Goal: Information Seeking & Learning: Learn about a topic

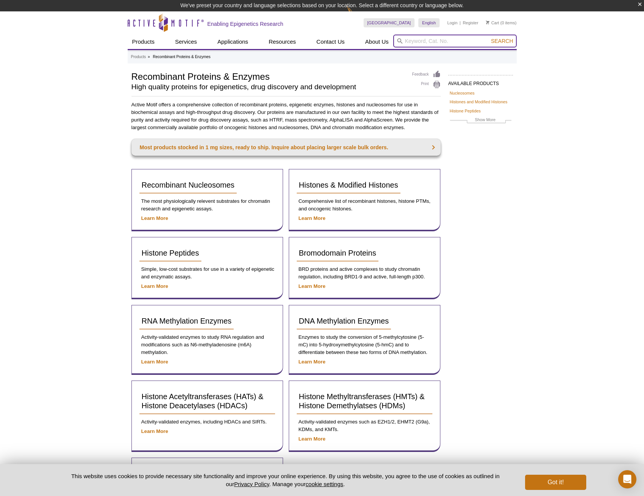
drag, startPoint x: 0, startPoint y: 0, endPoint x: 426, endPoint y: 36, distance: 427.8
click at [426, 36] on input "search" at bounding box center [454, 41] width 123 height 13
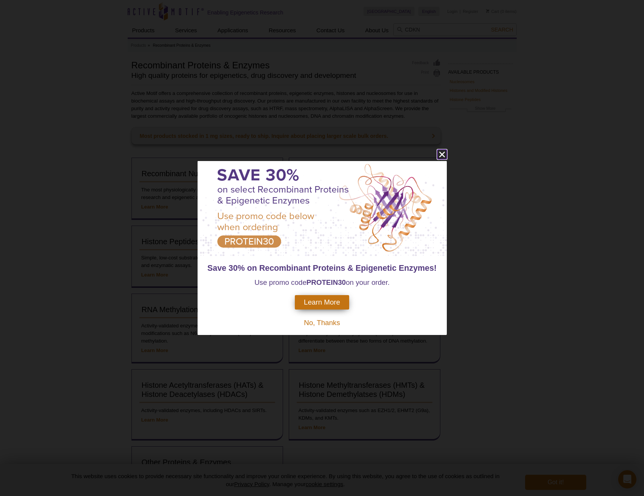
drag, startPoint x: 443, startPoint y: 155, endPoint x: 448, endPoint y: 155, distance: 4.6
click at [448, 155] on div "Save 30% on Recombinant Proteins & Epigenetic Enzymes! Use promo code PROTEIN30…" at bounding box center [322, 248] width 644 height 496
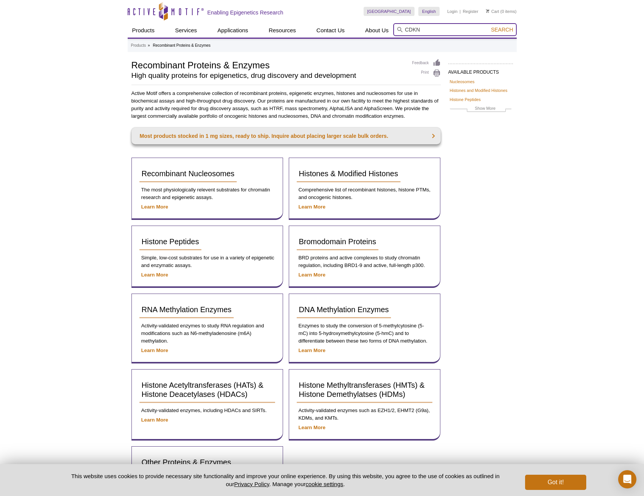
click at [432, 30] on input "CDKN" at bounding box center [454, 29] width 123 height 13
type input "CDKN2A"
click at [489, 26] on button "Search" at bounding box center [502, 29] width 27 height 7
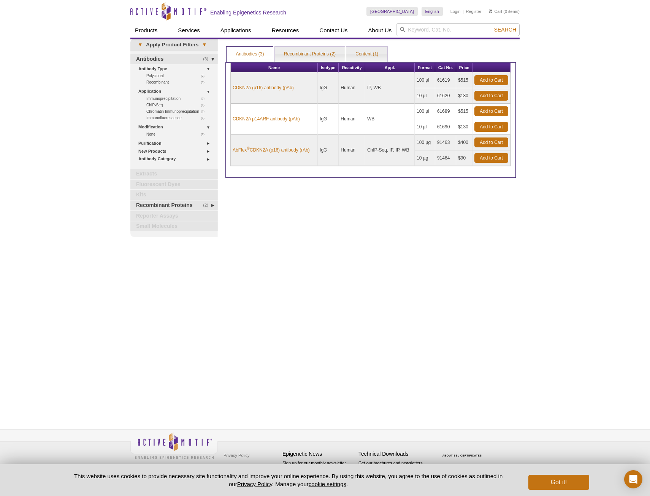
click at [249, 228] on div "Print Results Antibodies (3) Recombinant Proteins (2) Content (1) Antibodies (3…" at bounding box center [371, 226] width 298 height 374
click at [345, 195] on div "Print Results Antibodies (3) Recombinant Proteins (2) Content (1) Antibodies (3…" at bounding box center [371, 226] width 298 height 374
click at [310, 53] on link "Recombinant Proteins (2)" at bounding box center [310, 54] width 70 height 15
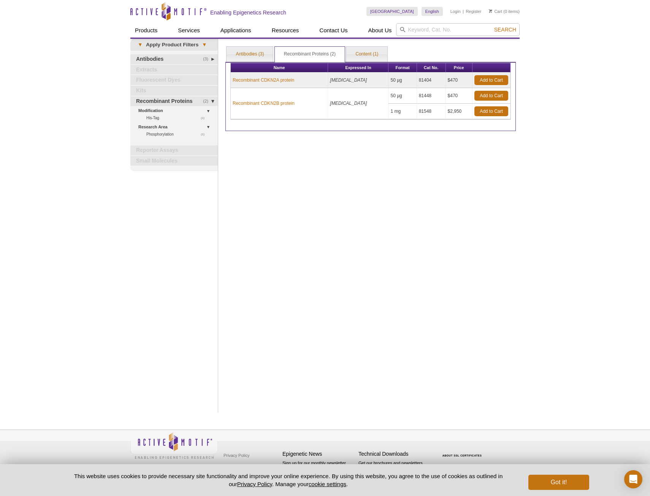
click at [415, 175] on div "Print Results Antibodies (3) Recombinant Proteins (2) Content (1) Recombinant P…" at bounding box center [371, 226] width 298 height 374
click at [271, 189] on div "Print Results Antibodies (3) Recombinant Proteins (2) Content (1) Recombinant P…" at bounding box center [371, 226] width 298 height 374
click at [271, 81] on link "Recombinant CDKN2A protein" at bounding box center [264, 80] width 62 height 7
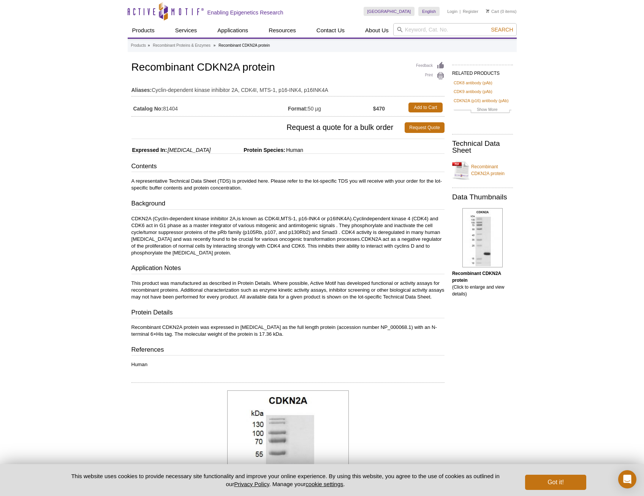
click at [226, 253] on p "CDKN2A (Cyclin-dependent kinase inhibitor 2A,is known as CDK4I,MTS-1, p16-INK4 …" at bounding box center [287, 235] width 313 height 41
click at [408, 29] on input "search" at bounding box center [454, 29] width 123 height 13
click at [489, 26] on button "Search" at bounding box center [502, 29] width 27 height 7
click at [450, 33] on input "P21" at bounding box center [454, 29] width 123 height 13
type input "P21 recombin"
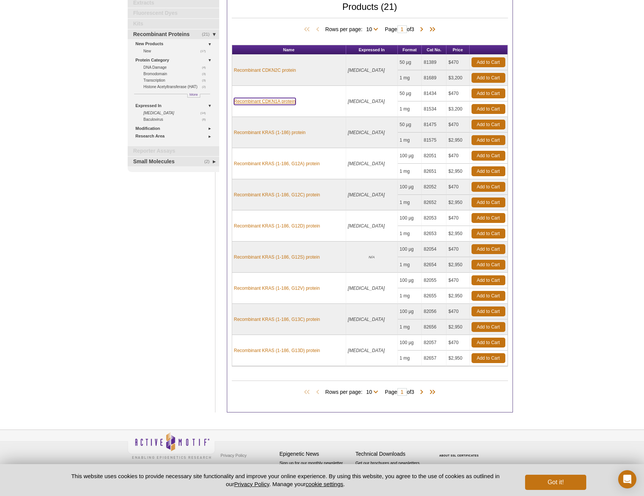
click at [262, 102] on link "Recombinant CDKN1A protein" at bounding box center [265, 101] width 62 height 7
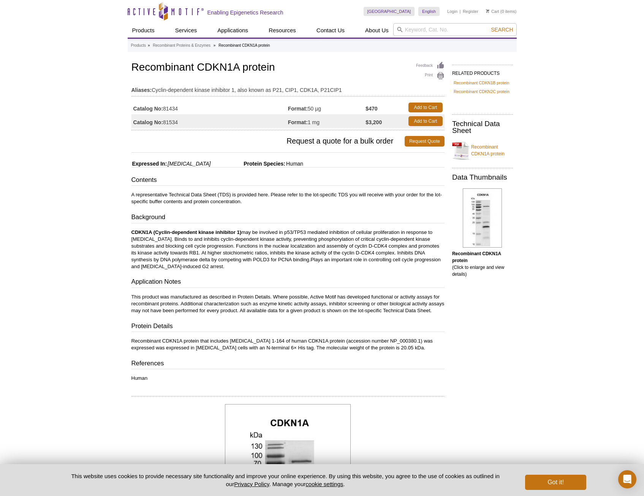
click at [250, 227] on div "Contents A representative Technical Data Sheet (TDS) is provided here. Please r…" at bounding box center [287, 279] width 313 height 207
click at [480, 158] on link "Recombinant CDKN1A protein" at bounding box center [482, 150] width 61 height 23
click at [81, 43] on div "Active Motif Logo Enabling Epigenetics Research 0 Search Skip to content Active…" at bounding box center [322, 403] width 644 height 806
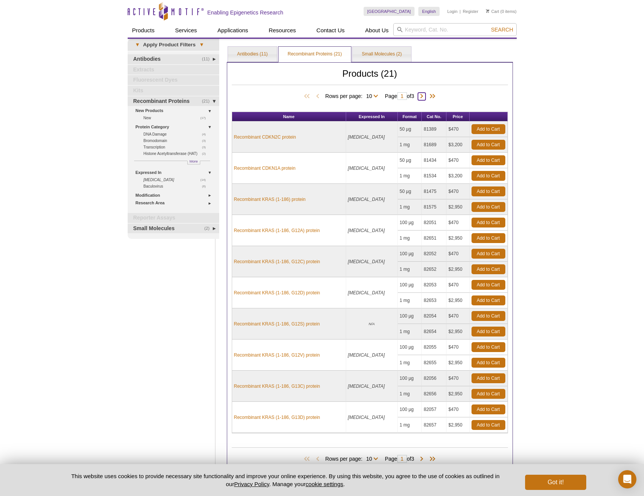
click at [425, 96] on span at bounding box center [422, 97] width 8 height 8
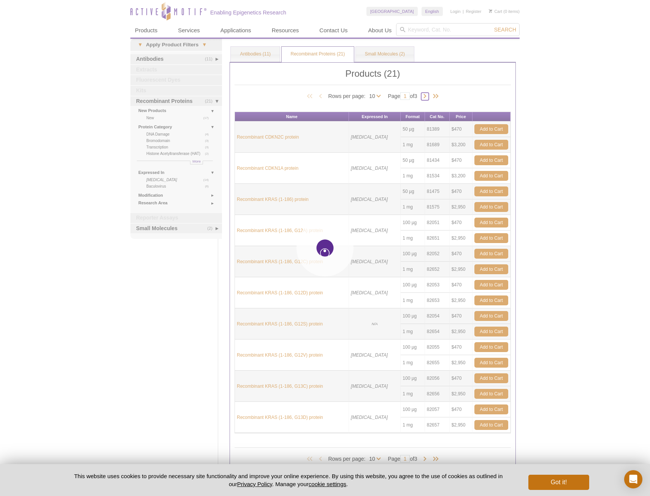
type input "2"
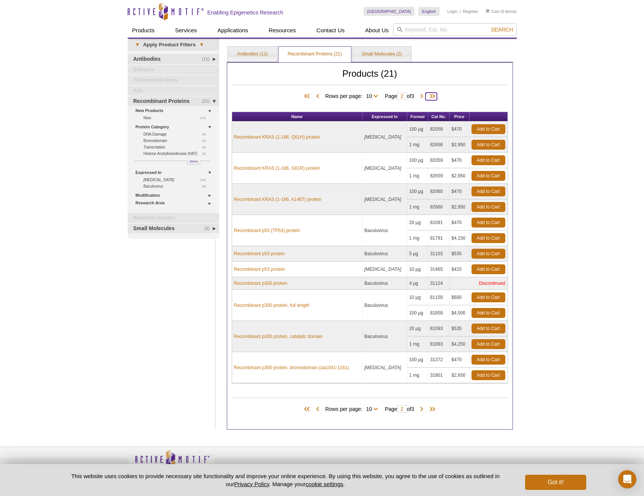
click at [428, 97] on span at bounding box center [431, 97] width 11 height 8
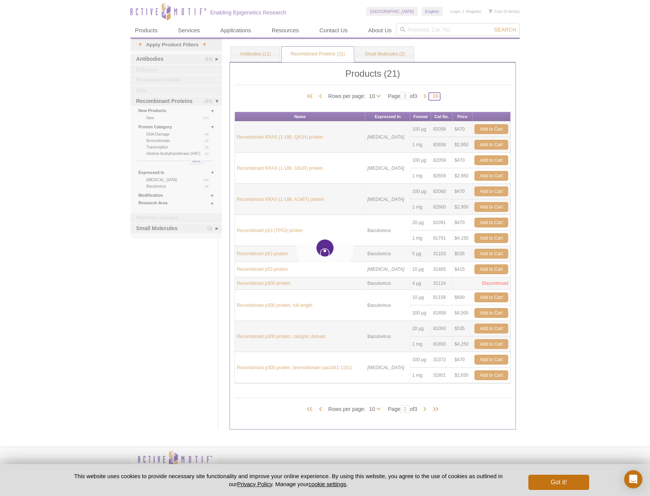
type input "3"
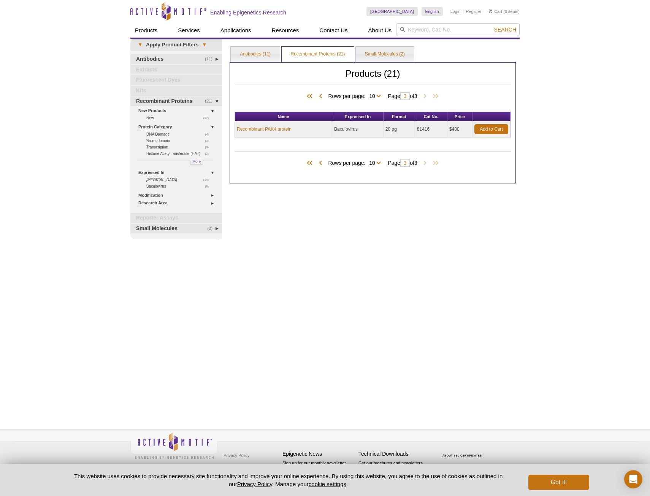
click at [585, 103] on div "Active Motif Logo Enabling Epigenetics Research 0 Search Skip to content Active…" at bounding box center [325, 248] width 650 height 496
click at [427, 32] on input "search" at bounding box center [457, 29] width 123 height 13
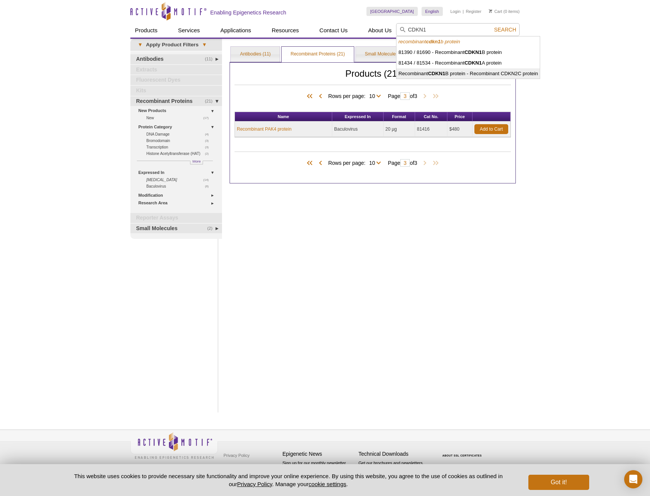
click at [416, 72] on li "Recombinant CDKN1 B protein - Recombinant CDKN2C protein" at bounding box center [467, 73] width 143 height 11
type input "Recombinant CDKN1B protein - Recombinant CDKN2C protein"
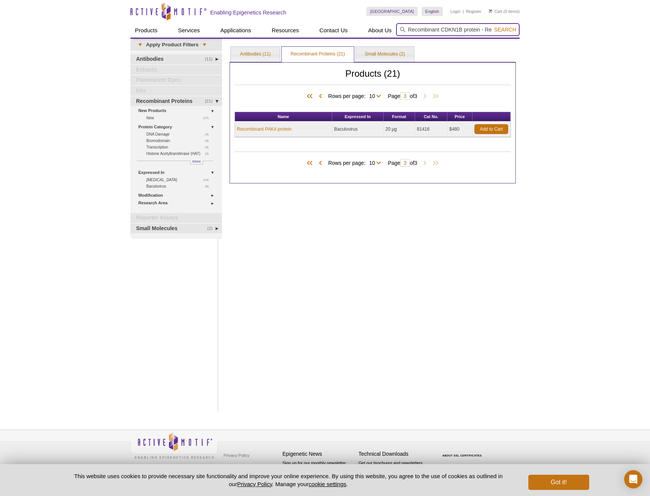
scroll to position [0, 65]
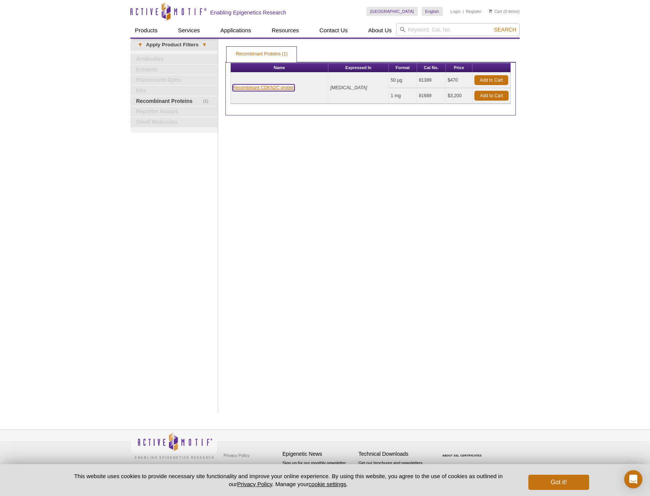
click at [275, 89] on link "Recombinant CDKN2C protein" at bounding box center [264, 87] width 62 height 7
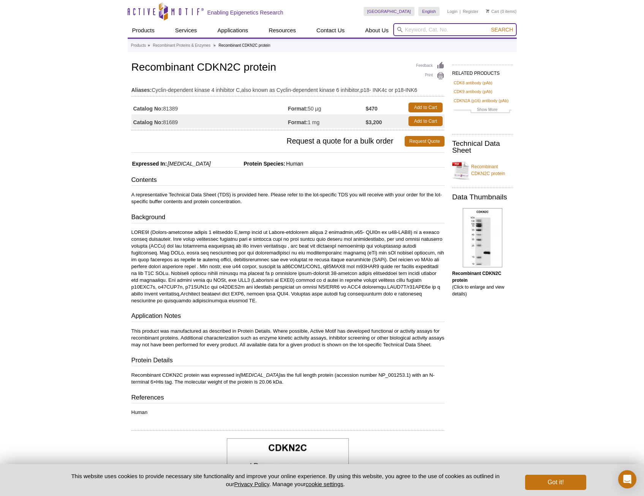
click at [408, 30] on input "search" at bounding box center [454, 29] width 123 height 13
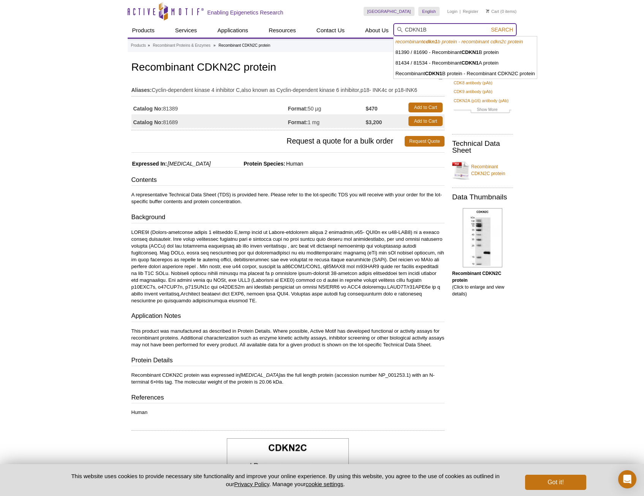
type input "CDKN1B"
click at [489, 26] on button "Search" at bounding box center [502, 29] width 27 height 7
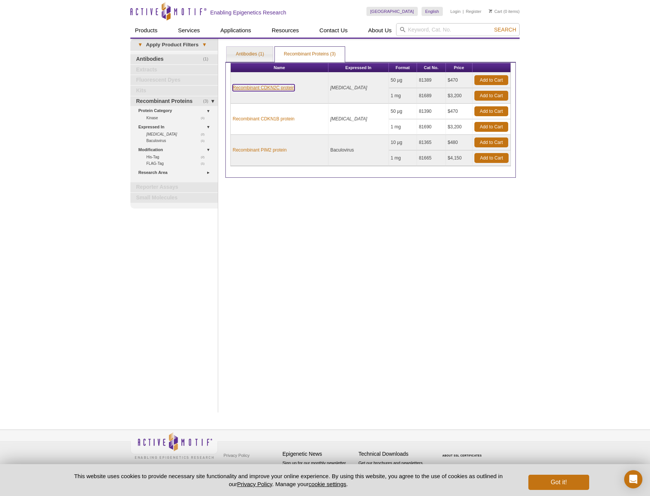
click at [266, 89] on link "Recombinant CDKN2C protein" at bounding box center [264, 87] width 62 height 7
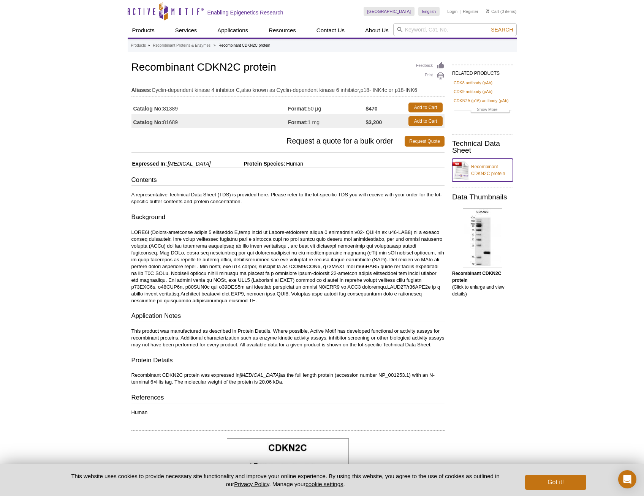
click at [491, 170] on link "Recombinant CDKN2C protein" at bounding box center [482, 170] width 61 height 23
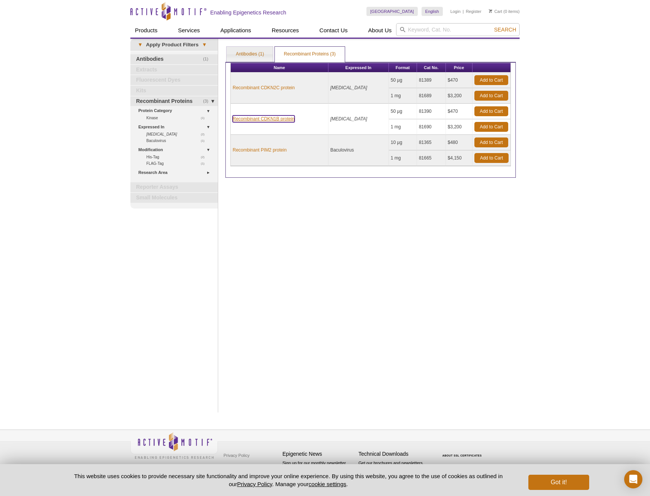
click at [253, 120] on link "Recombinant CDKN1B protein" at bounding box center [264, 119] width 62 height 7
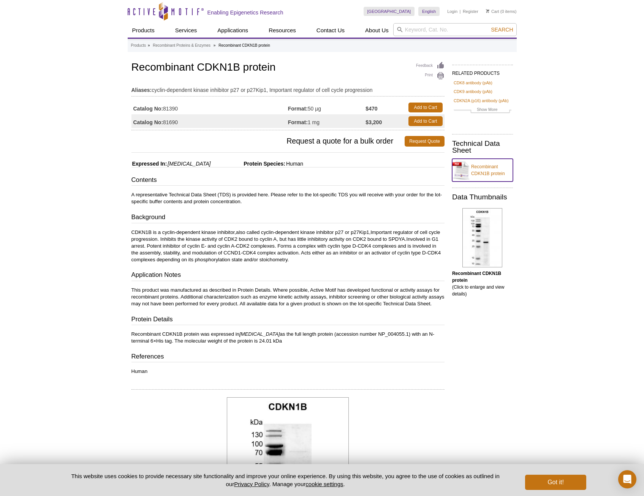
click at [493, 168] on link "Recombinant CDKN1B protein" at bounding box center [482, 170] width 61 height 23
